Goal: Check status: Check status

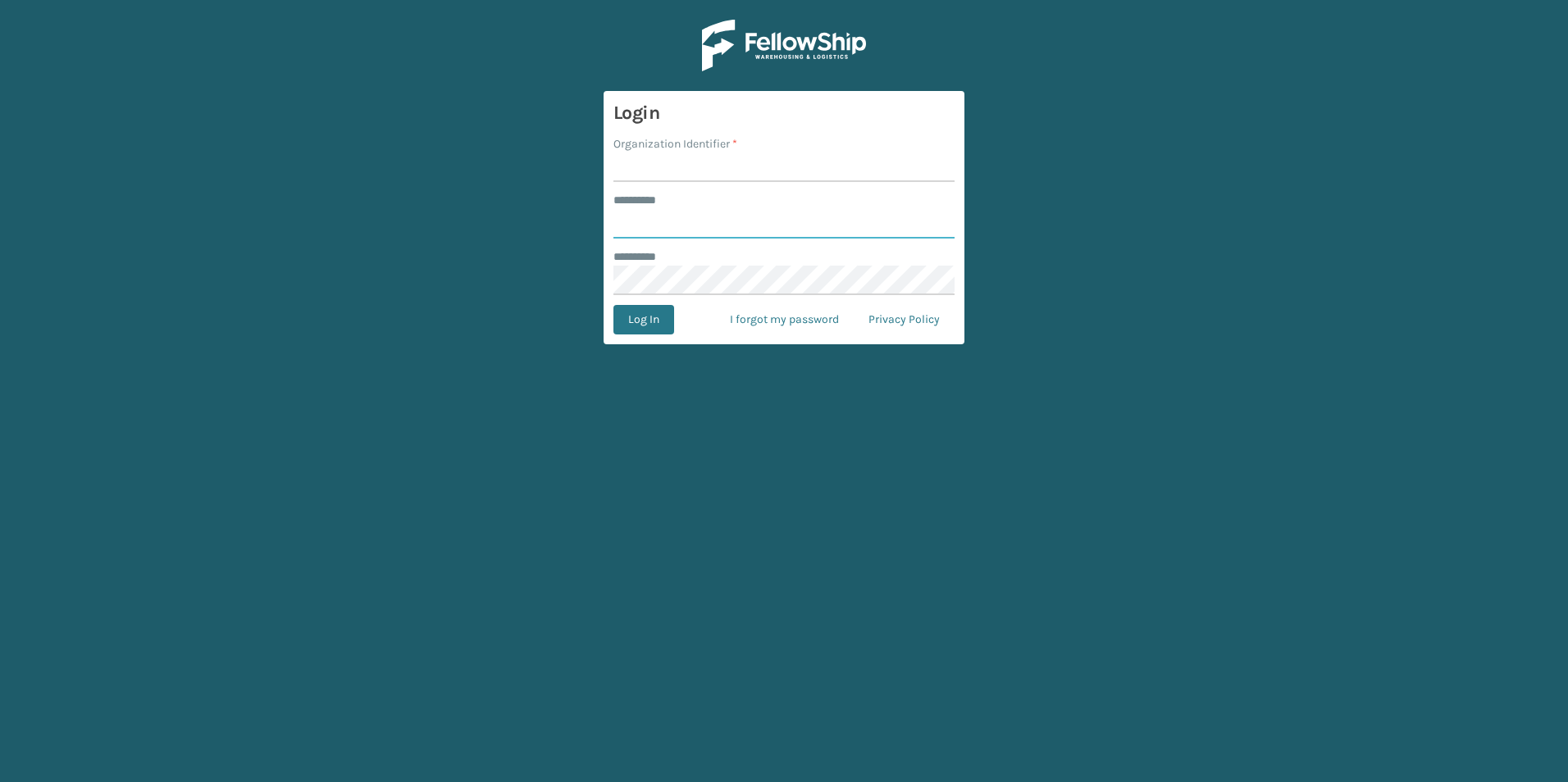
type input "******"
click at [647, 170] on input "Organization Identifier *" at bounding box center [784, 167] width 341 height 30
type input "[PERSON_NAME]"
click at [653, 330] on button "Log In" at bounding box center [643, 320] width 60 height 30
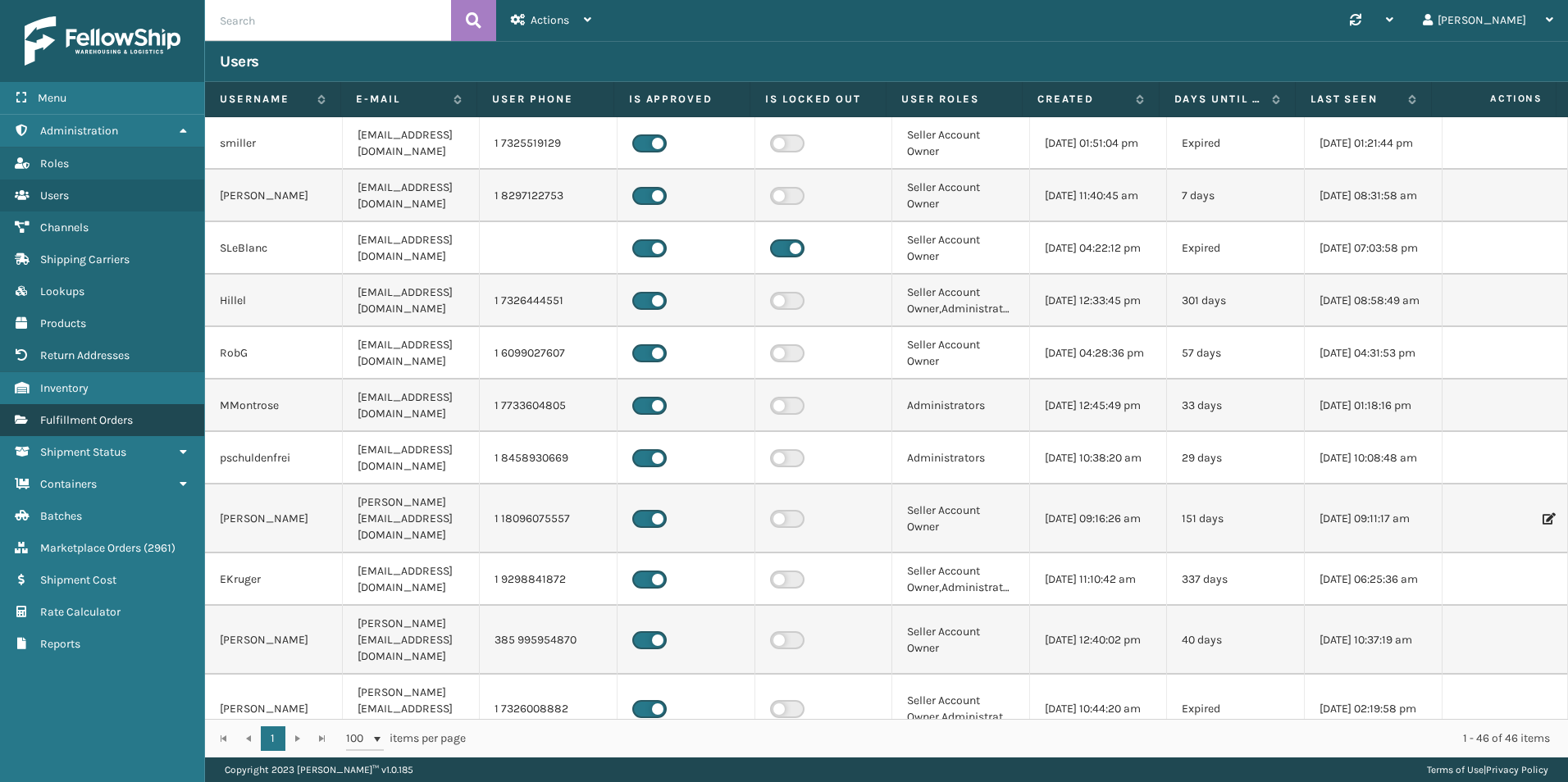
click at [101, 418] on span "Fulfillment Orders" at bounding box center [87, 420] width 93 height 14
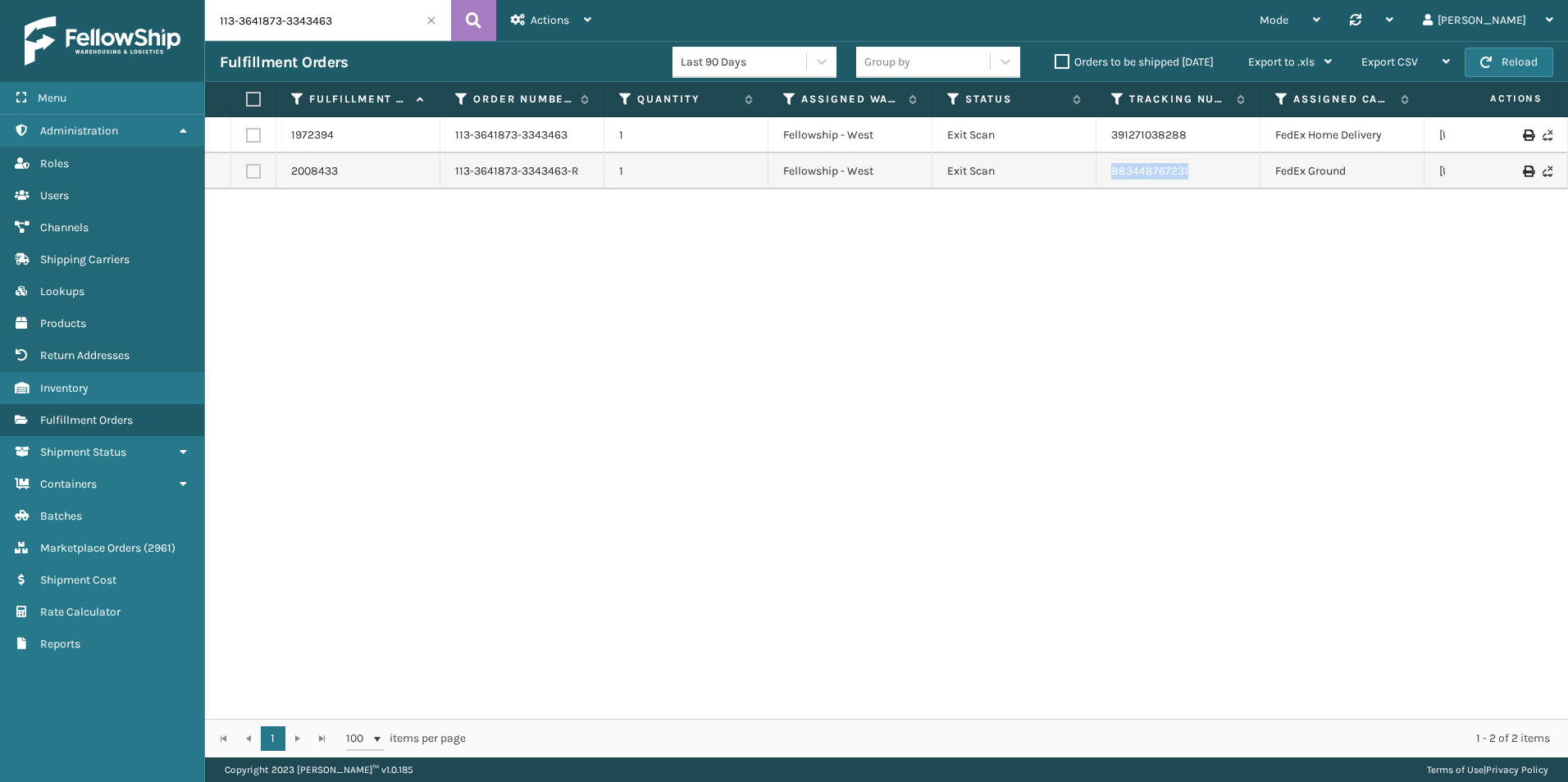
drag, startPoint x: 1210, startPoint y: 170, endPoint x: 1092, endPoint y: 166, distance: 118.1
click at [1092, 166] on tr "2008433 113-3641873-3343463-R 1 Fellowship - West Exit Scan 883448767231 [GEOGR…" at bounding box center [1041, 171] width 1671 height 36
copy tr "883448767231"
click at [334, 31] on input "113-3641873-3343463" at bounding box center [328, 21] width 246 height 41
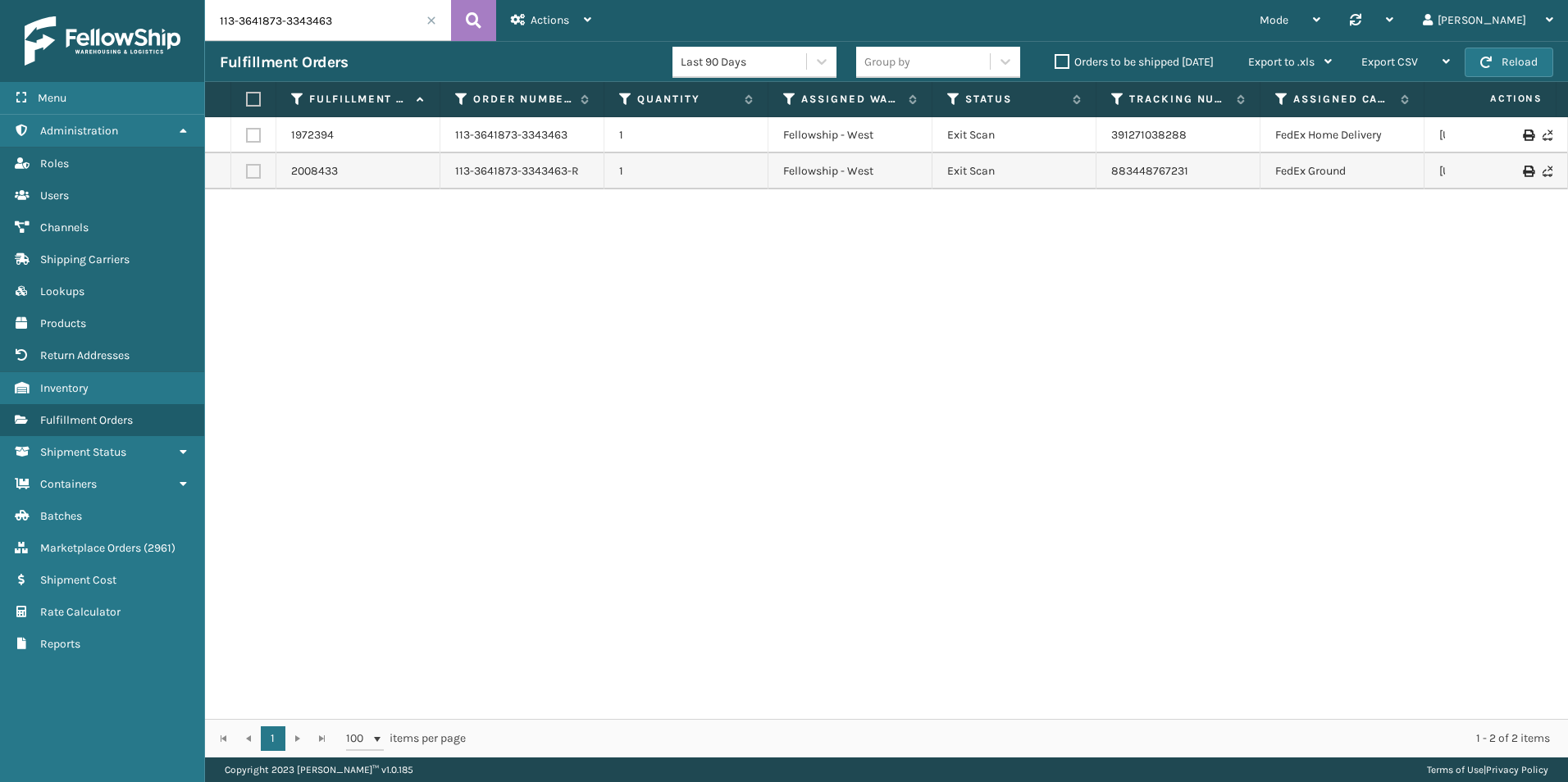
click at [334, 31] on input "113-3641873-3343463" at bounding box center [328, 21] width 246 height 41
paste input "1-8630200-878345"
click at [464, 17] on button at bounding box center [474, 21] width 45 height 41
drag, startPoint x: 1222, startPoint y: 165, endPoint x: 1098, endPoint y: 179, distance: 124.8
click at [1098, 179] on td "883448987993" at bounding box center [1179, 171] width 164 height 36
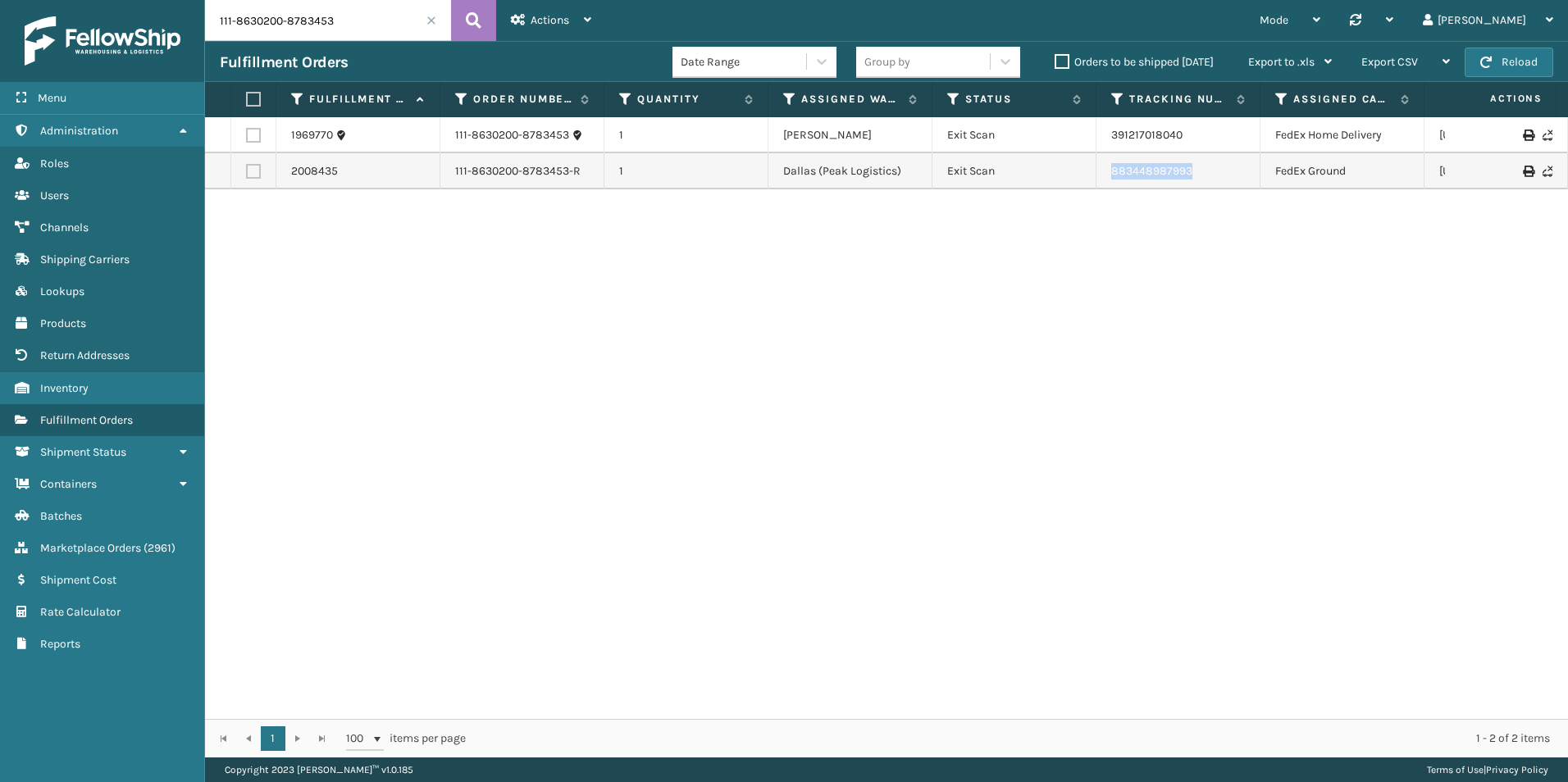
copy link "883448987993"
click at [282, 18] on input "111-8630200-8783453" at bounding box center [328, 21] width 246 height 41
paste input "3-7288623-4061858"
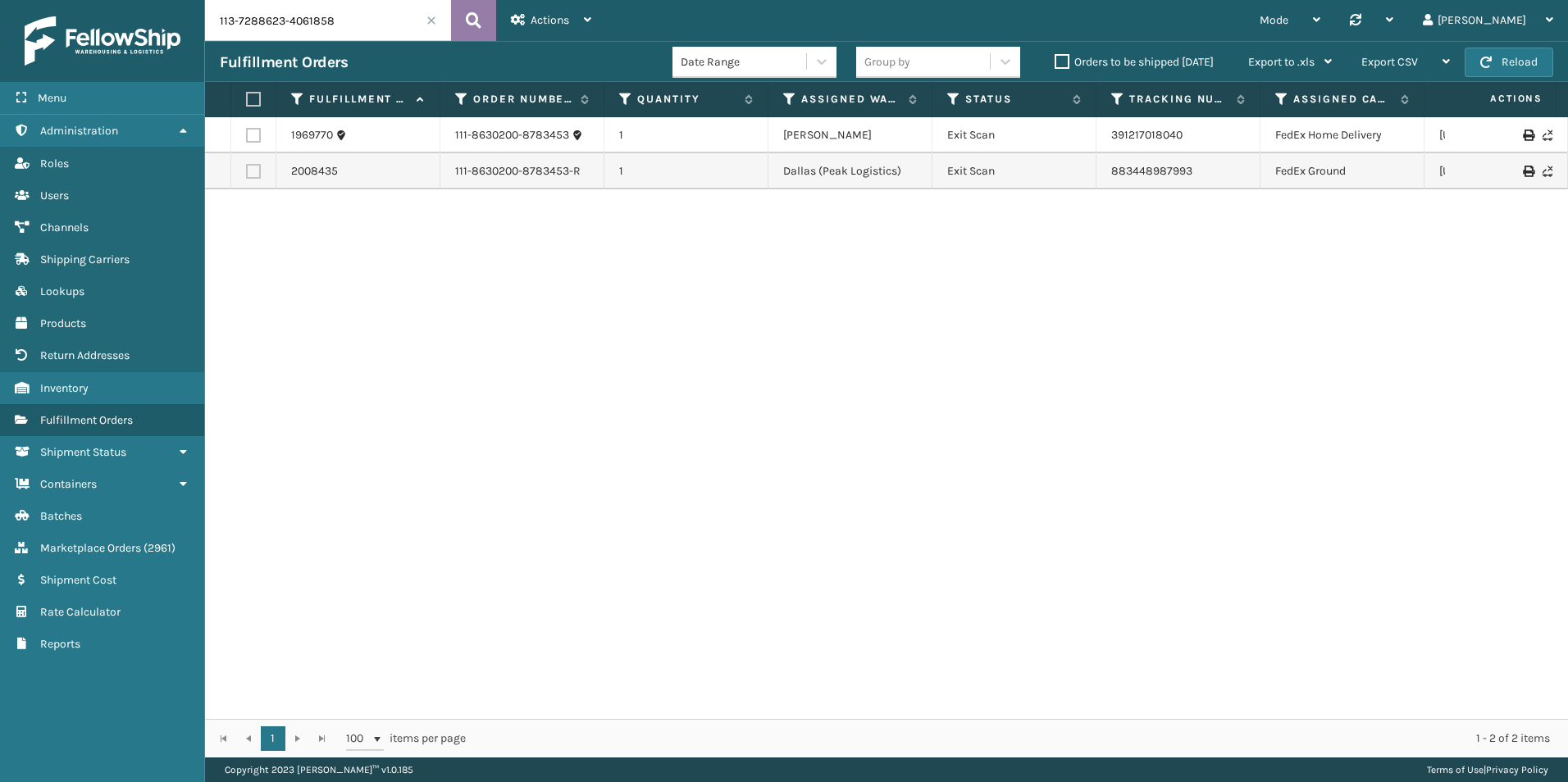
type input "113-7288623-4061858"
click at [475, 6] on button at bounding box center [474, 21] width 45 height 41
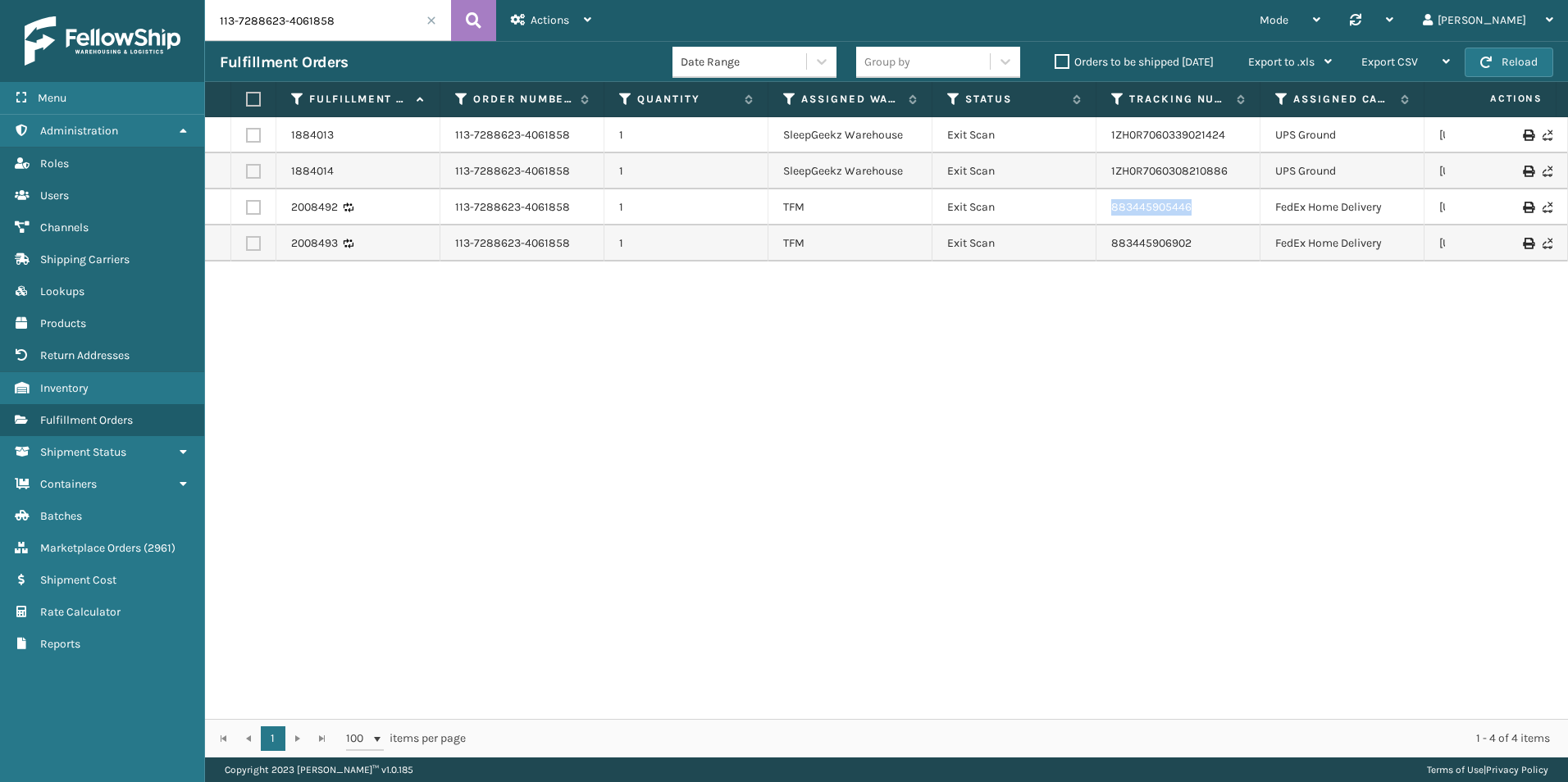
drag, startPoint x: 1204, startPoint y: 209, endPoint x: 1043, endPoint y: 206, distance: 161.0
click at [1043, 206] on tr "2008492 113-7288623-4061858 1 TFM Exit Scan 883445905446 FedEx Home Delivery [U…" at bounding box center [1041, 208] width 1671 height 36
copy tr "883445905446"
drag, startPoint x: 1203, startPoint y: 258, endPoint x: 1103, endPoint y: 247, distance: 100.6
click at [1103, 247] on td "883445906902" at bounding box center [1179, 243] width 164 height 36
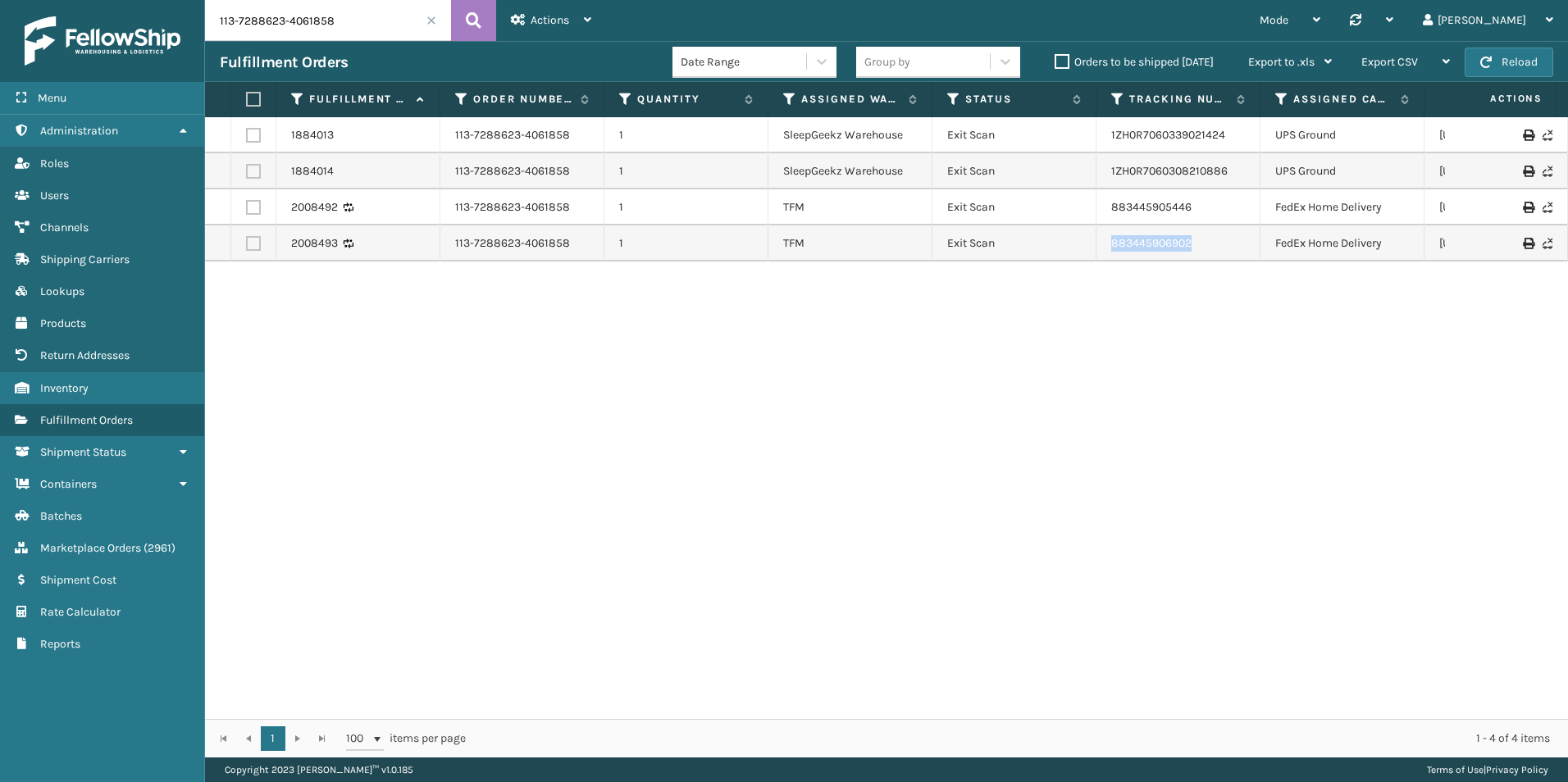
copy link "883445906902"
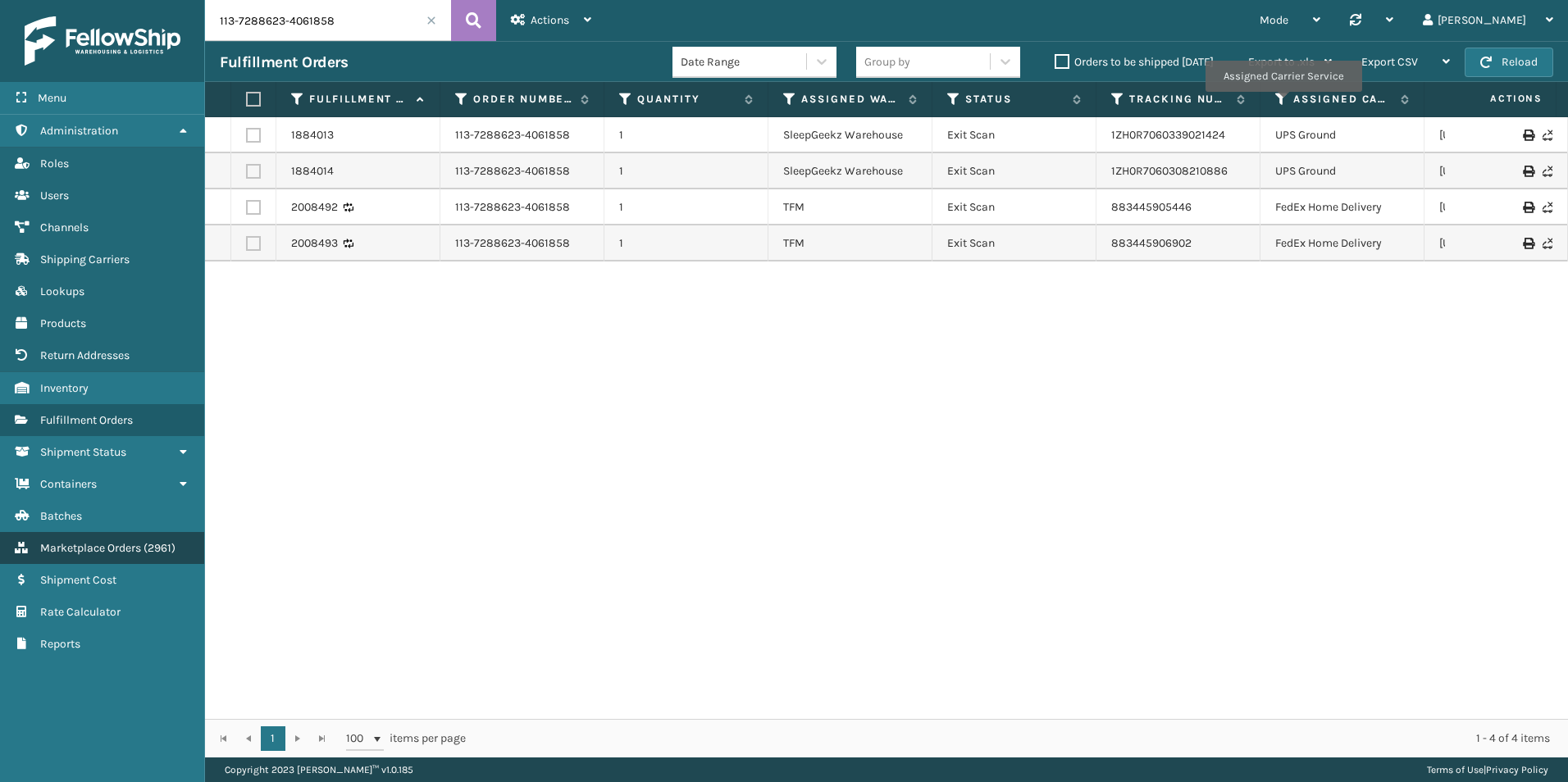
click at [74, 548] on span "Marketplace Orders" at bounding box center [91, 548] width 101 height 14
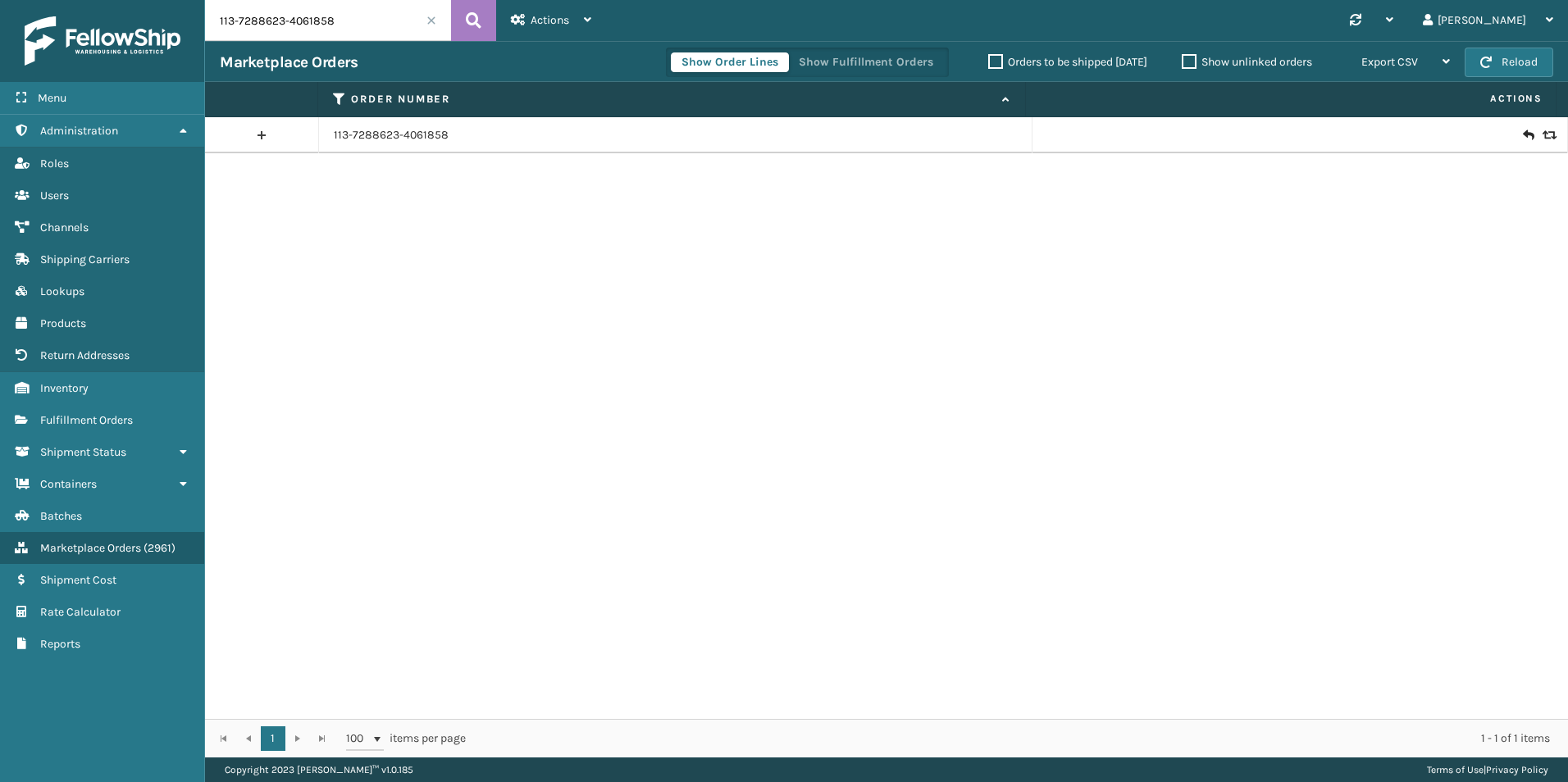
click at [341, 12] on input "113-7288623-4061858" at bounding box center [328, 21] width 246 height 41
paste input "4-0074629-8933809"
type input "114-0074629-8933809"
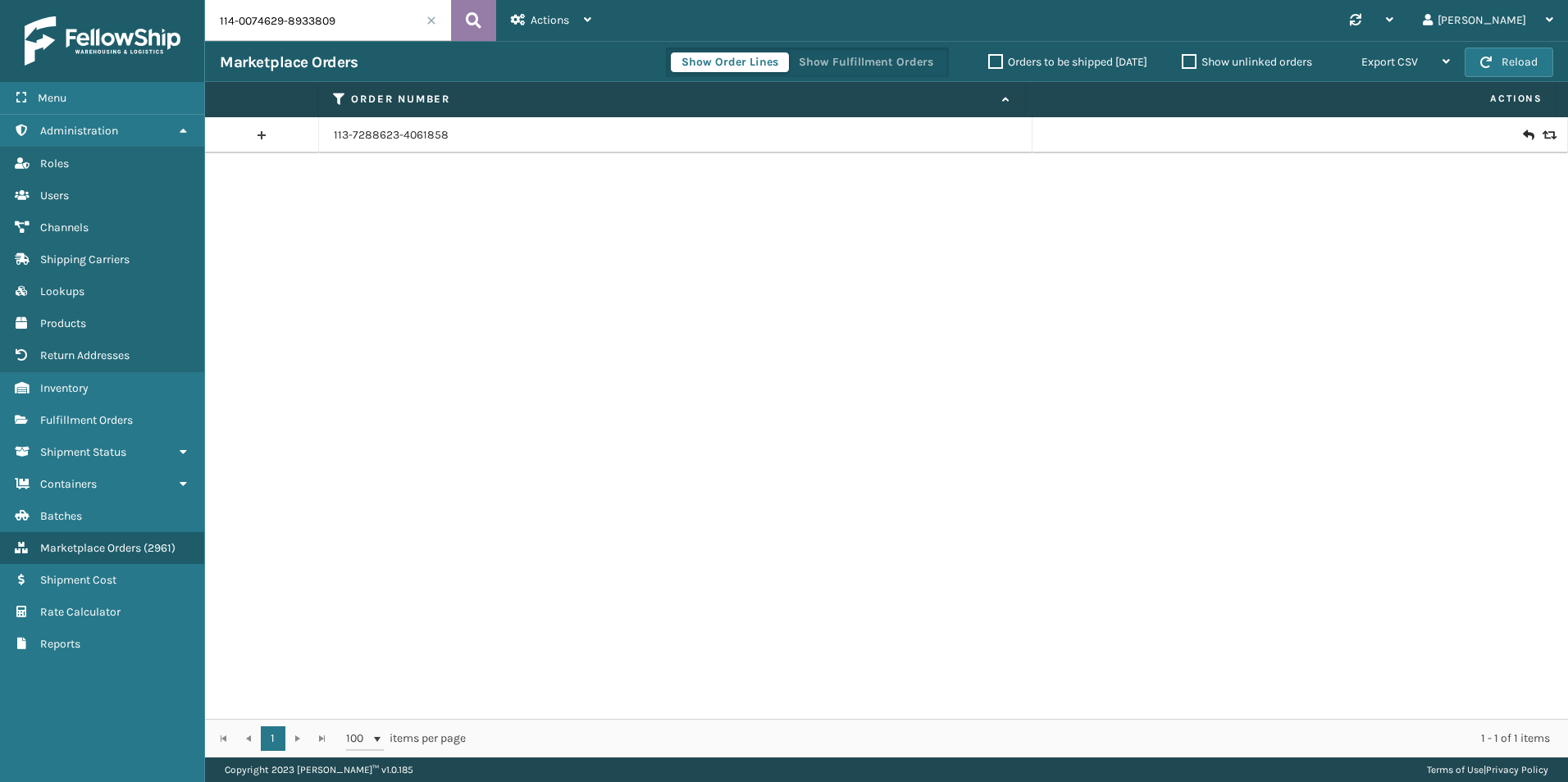
click at [464, 31] on button at bounding box center [474, 21] width 45 height 41
